Goal: Information Seeking & Learning: Check status

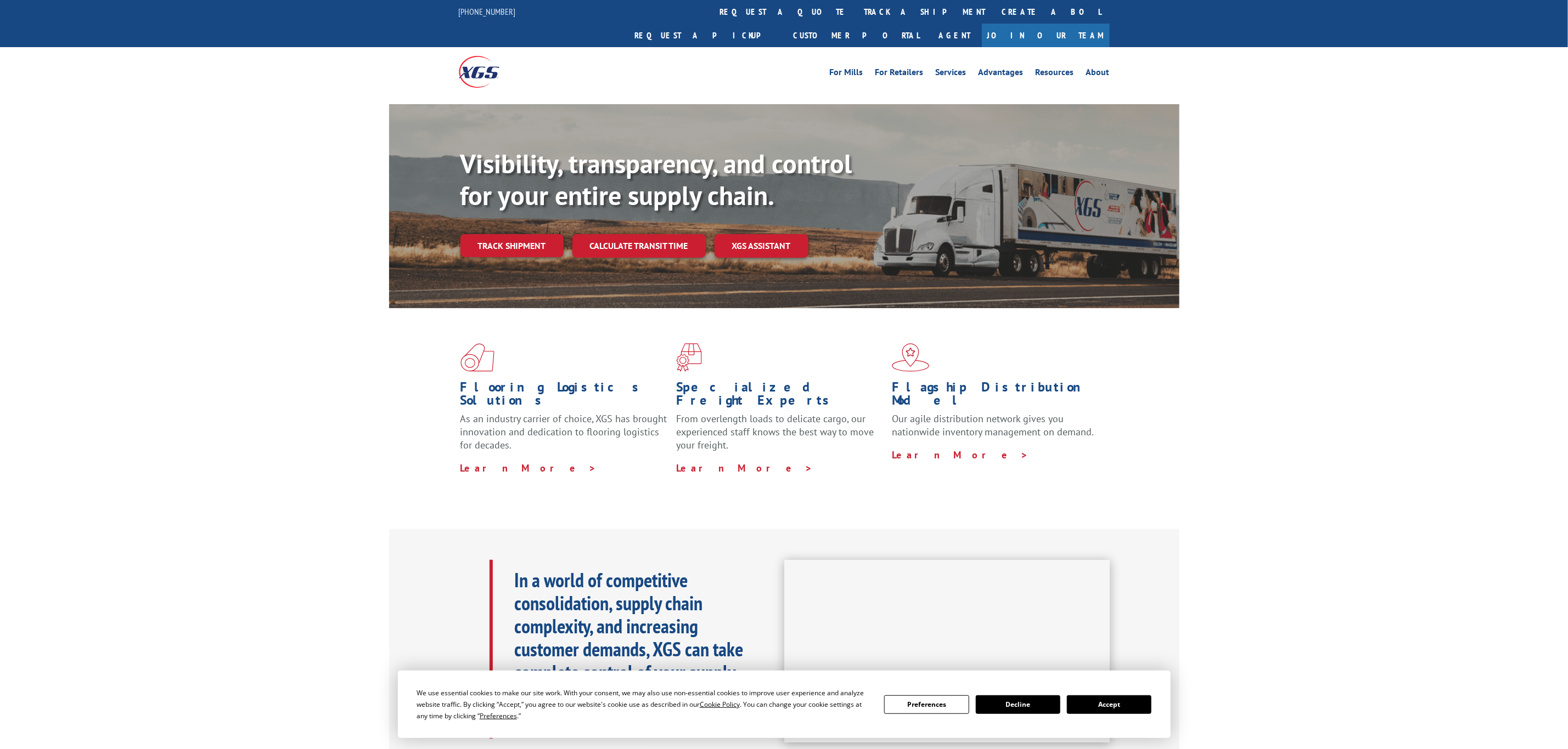
click at [856, 12] on link "track a shipment" at bounding box center [924, 11] width 138 height 23
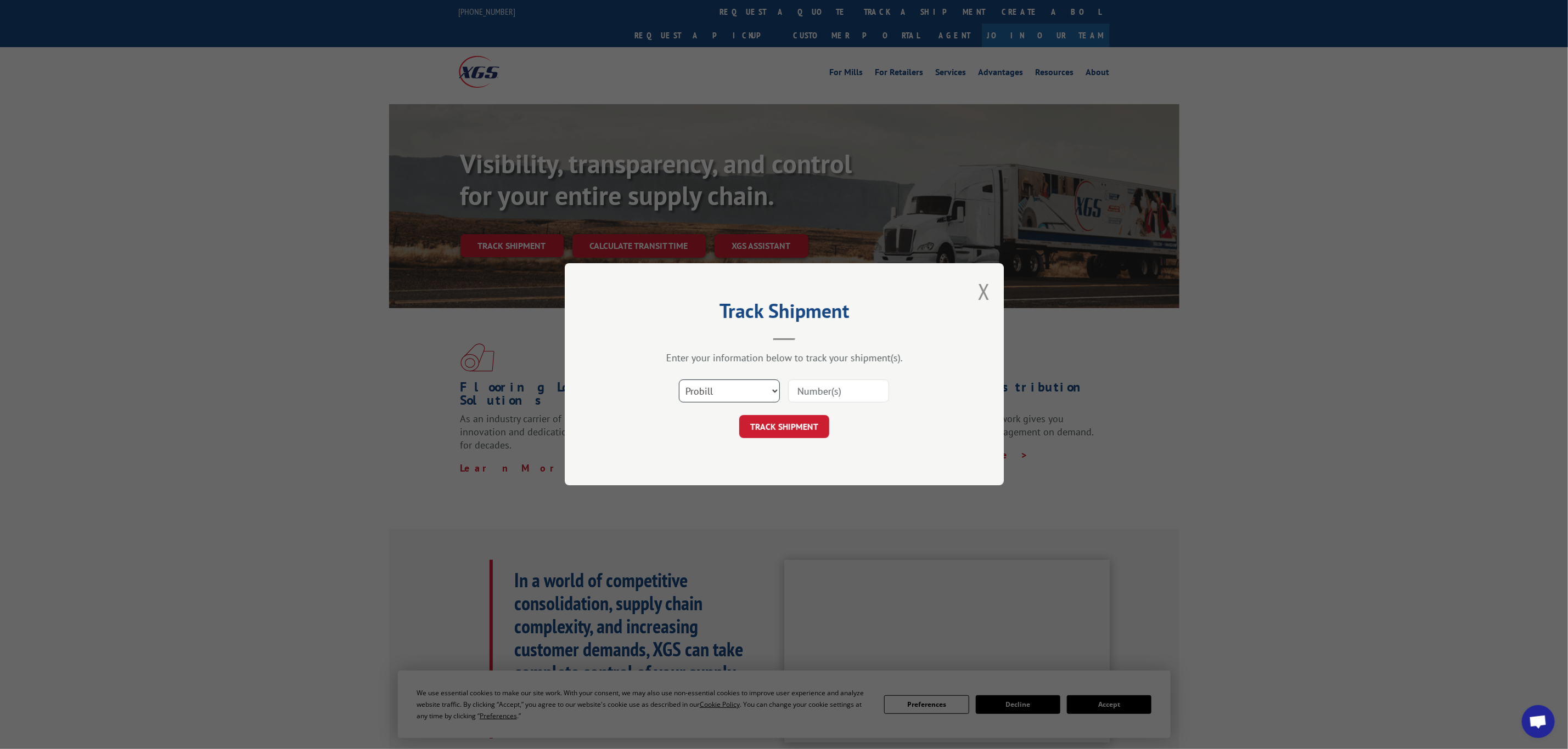
click at [723, 387] on select "Select category... Probill BOL PO" at bounding box center [729, 391] width 101 height 23
select select "bol"
click at [679, 380] on select "Select category... Probill BOL PO" at bounding box center [729, 391] width 101 height 23
click at [830, 389] on input at bounding box center [838, 391] width 101 height 23
paste input "7074364"
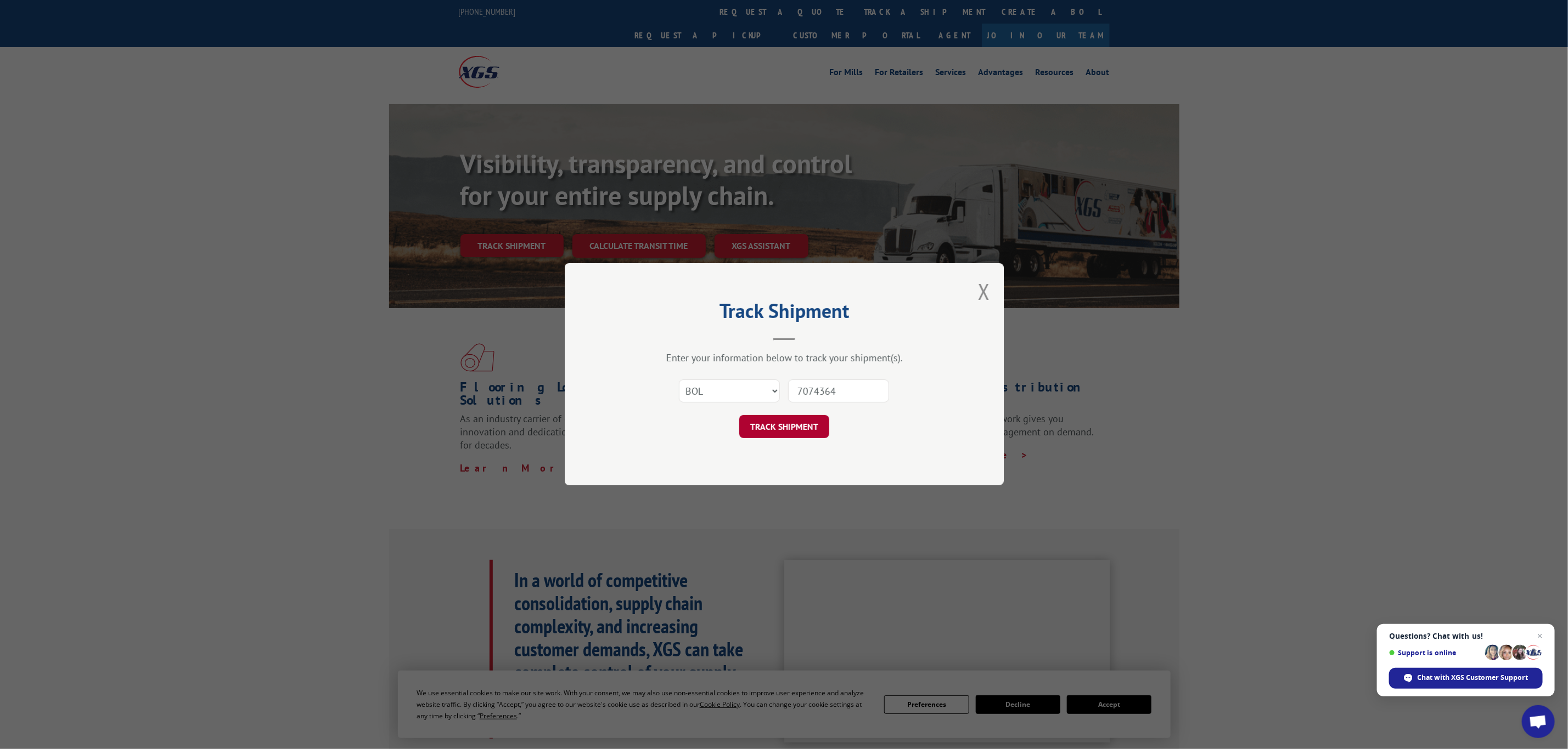
type input "7074364"
click at [811, 418] on button "TRACK SHIPMENT" at bounding box center [784, 427] width 90 height 23
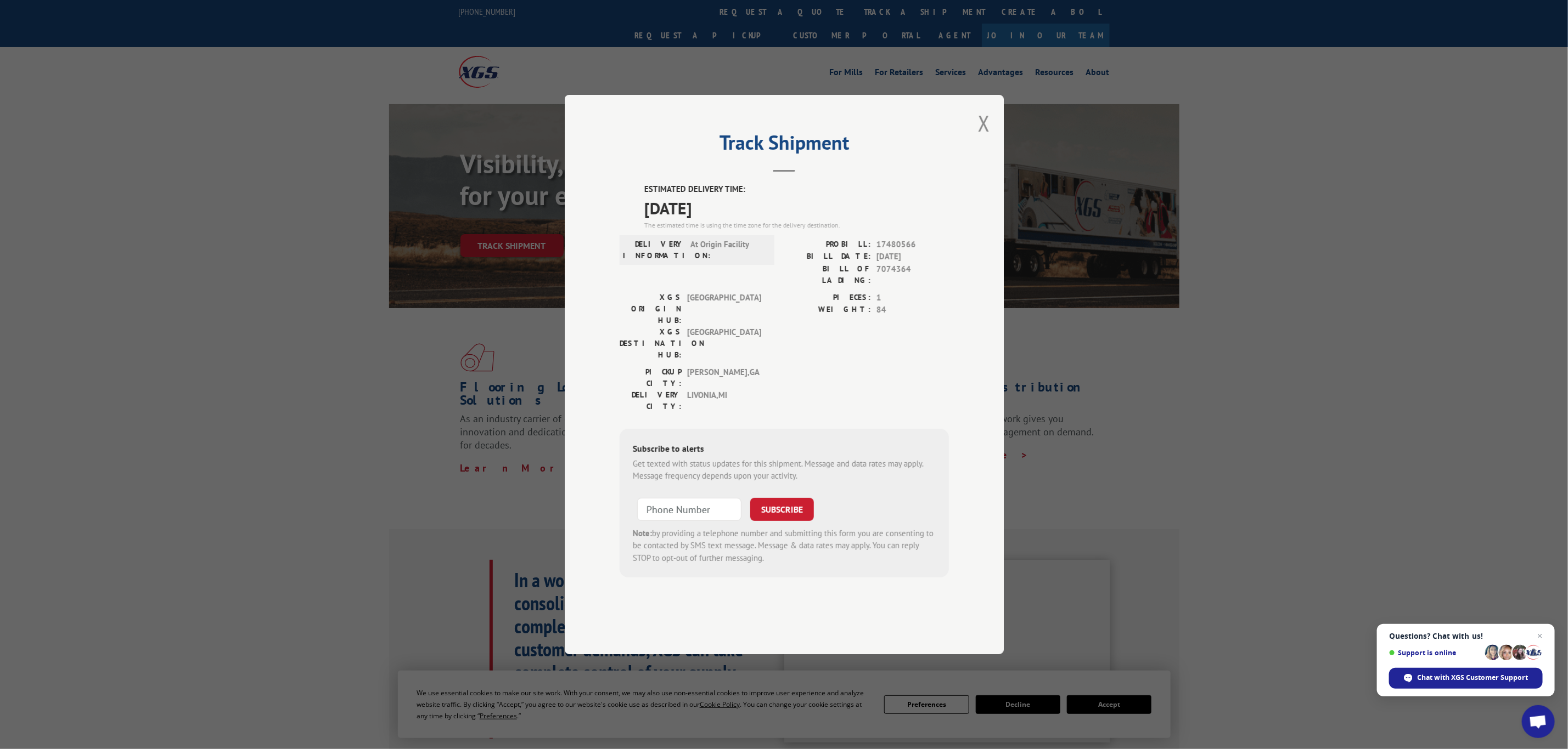
drag, startPoint x: 724, startPoint y: 238, endPoint x: 619, endPoint y: 201, distance: 111.3
click at [619, 201] on div "Track Shipment ESTIMATED DELIVERY TIME: [DATE] The estimated time is using the …" at bounding box center [784, 374] width 439 height 559
copy div "Track Shipment ESTIMATED DELIVERY TIME: [DATE]"
